Goal: Find specific page/section: Find specific page/section

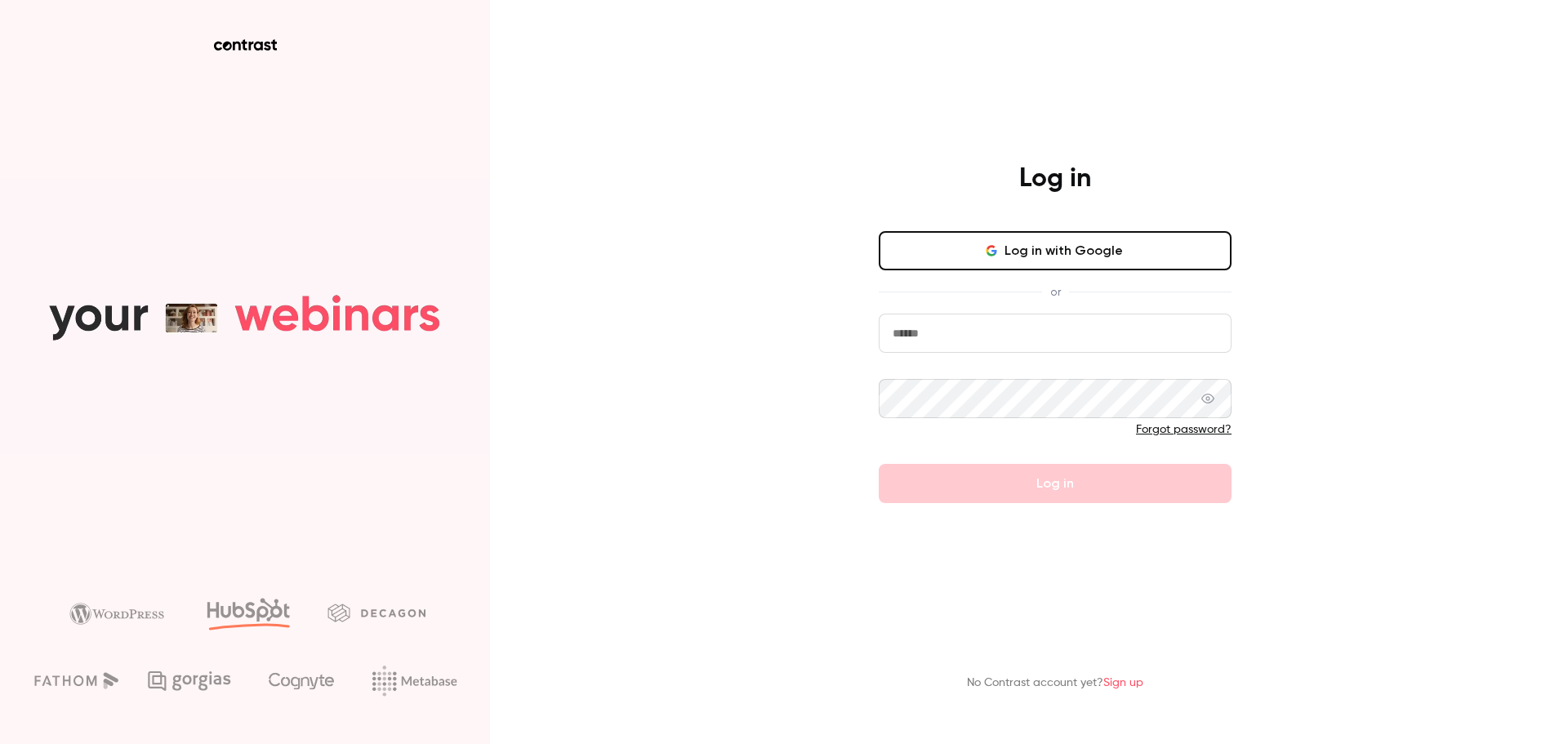
type input "**********"
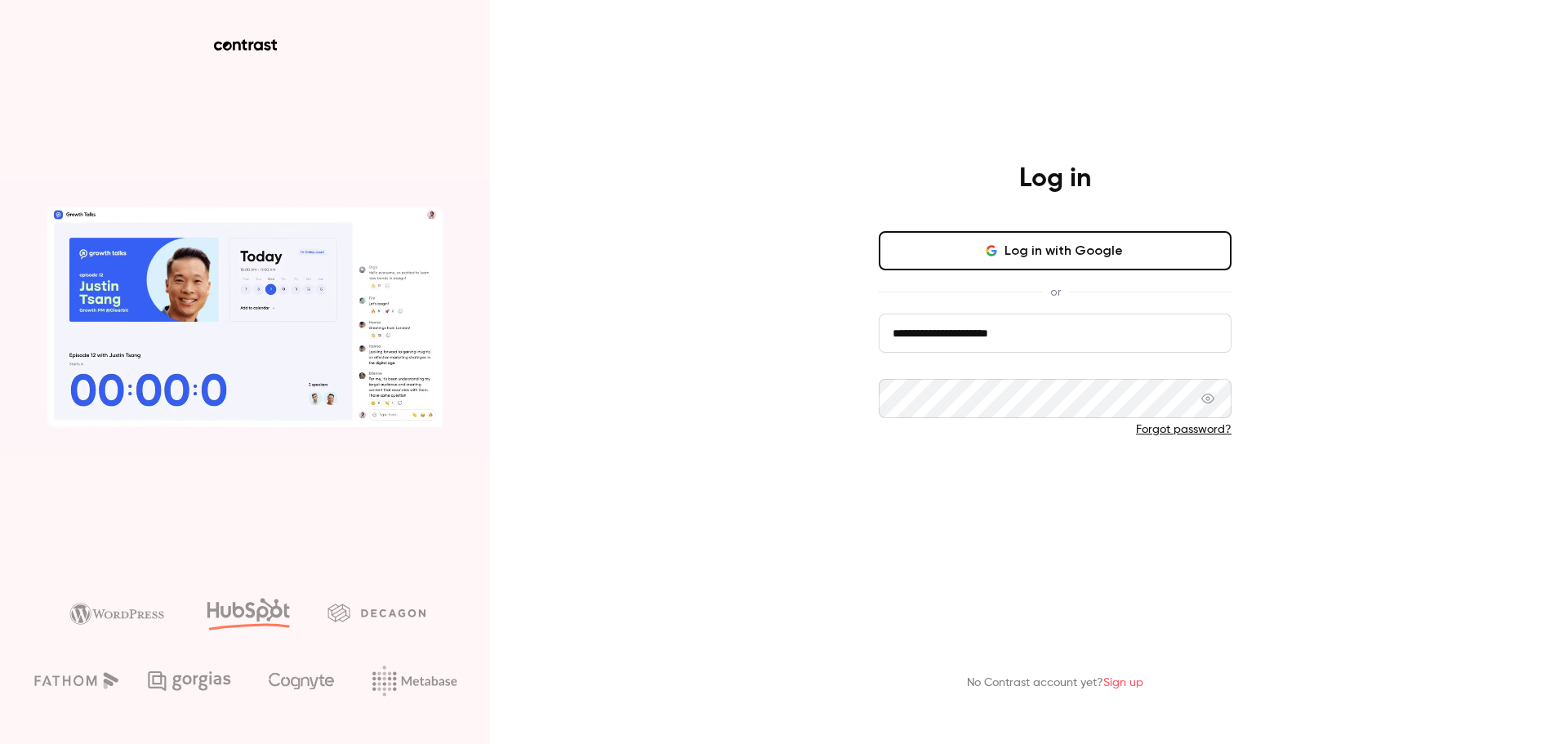
click at [935, 465] on button "Log in" at bounding box center [1055, 483] width 353 height 39
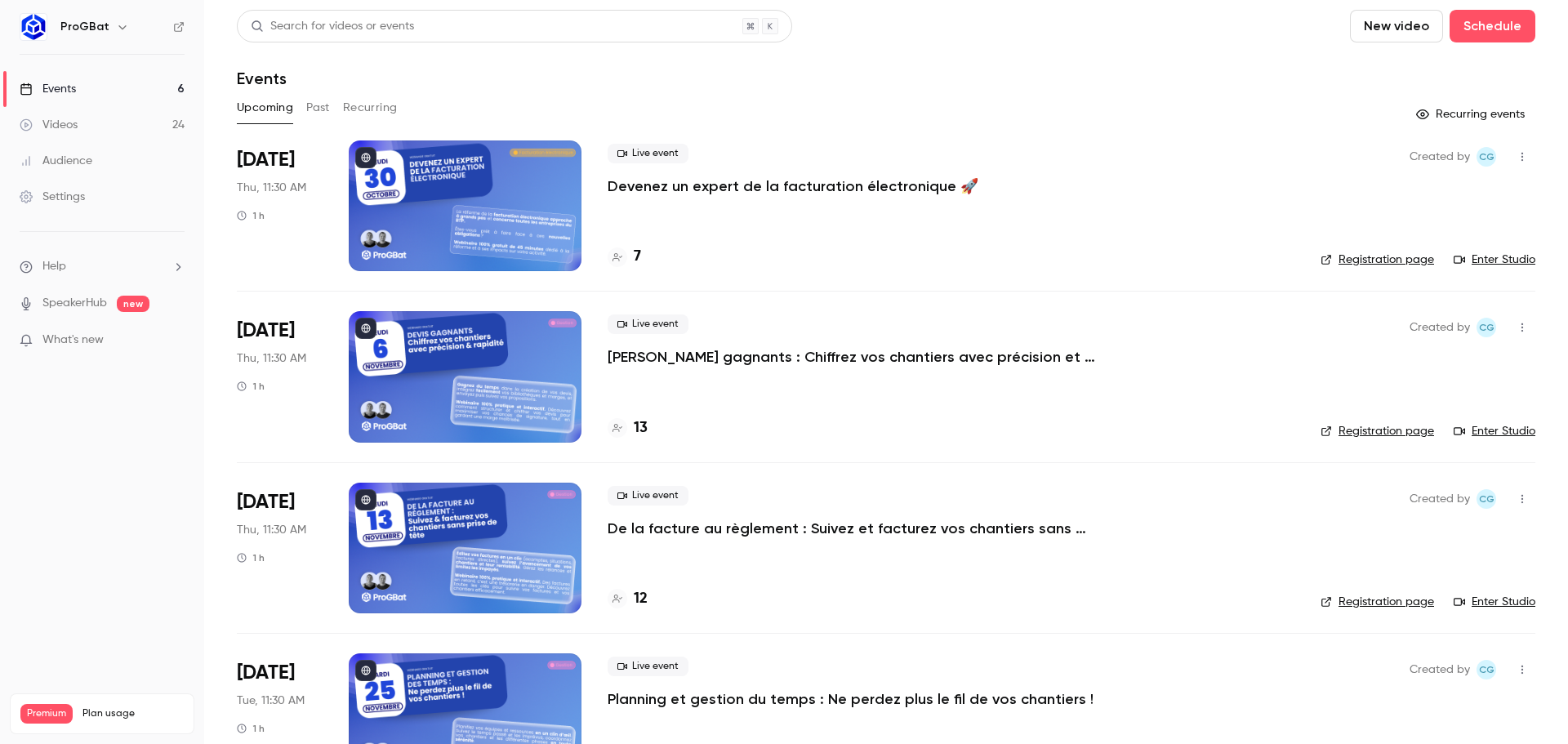
click at [335, 102] on div "Upcoming Past Recurring" at bounding box center [885, 107] width 1299 height 27
click at [325, 110] on button "Past" at bounding box center [318, 107] width 24 height 27
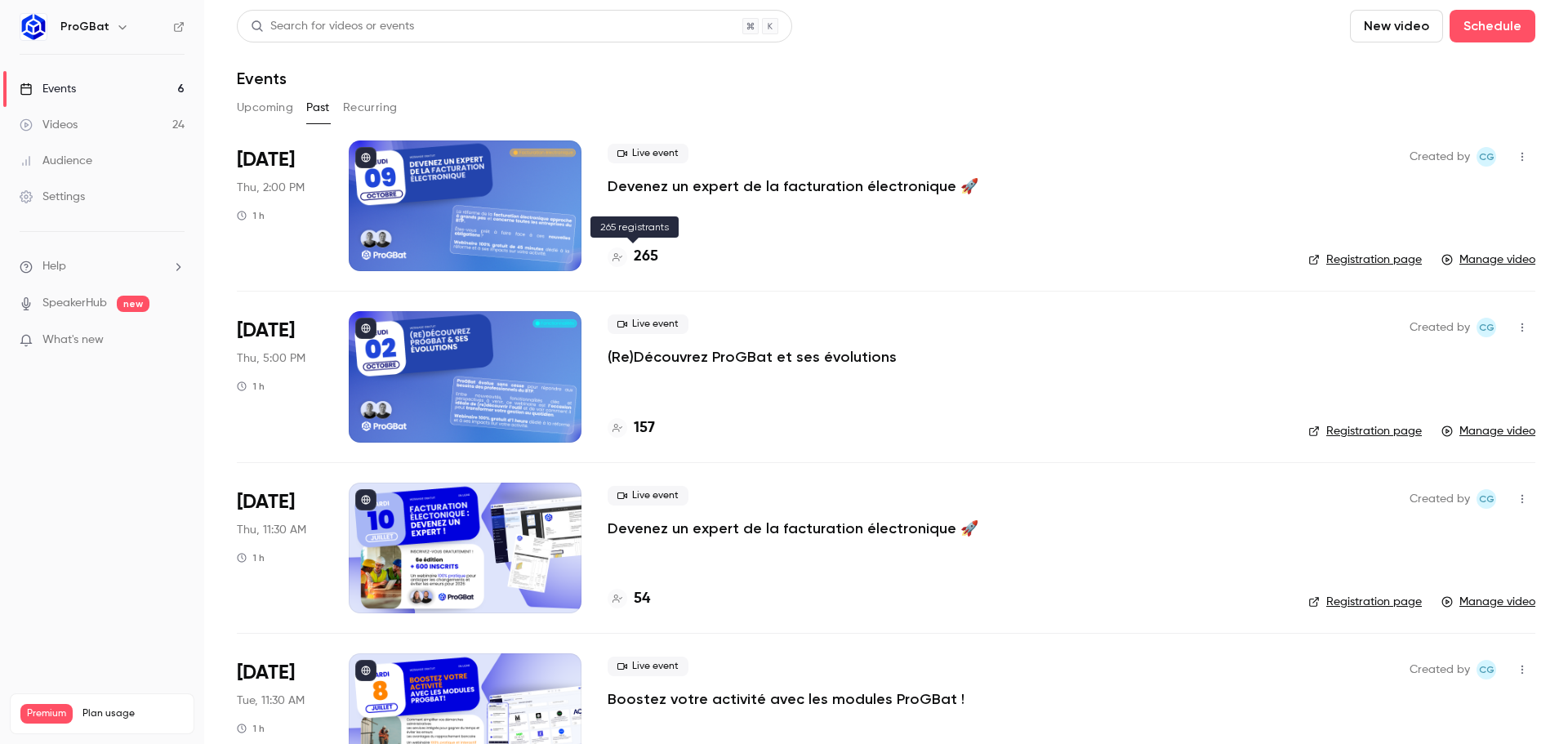
click at [653, 256] on h4 "265" at bounding box center [646, 257] width 25 height 22
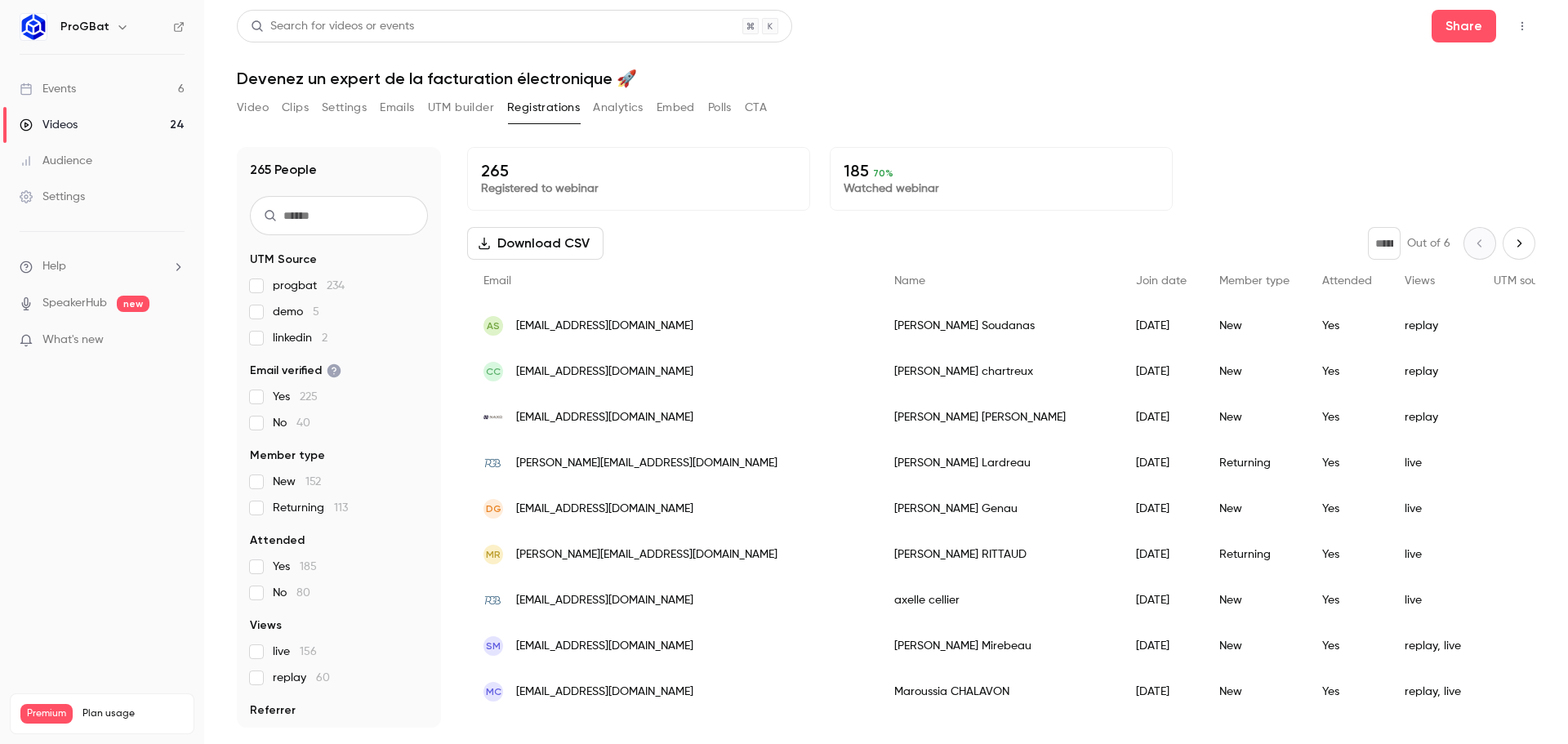
click at [162, 93] on link "Events 6" at bounding box center [102, 89] width 204 height 36
